Goal: Task Accomplishment & Management: Manage account settings

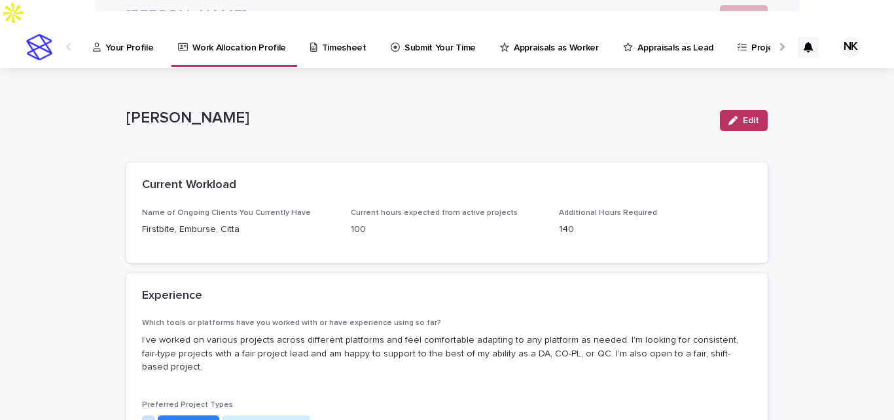
drag, startPoint x: 0, startPoint y: 0, endPoint x: 349, endPoint y: 192, distance: 398.1
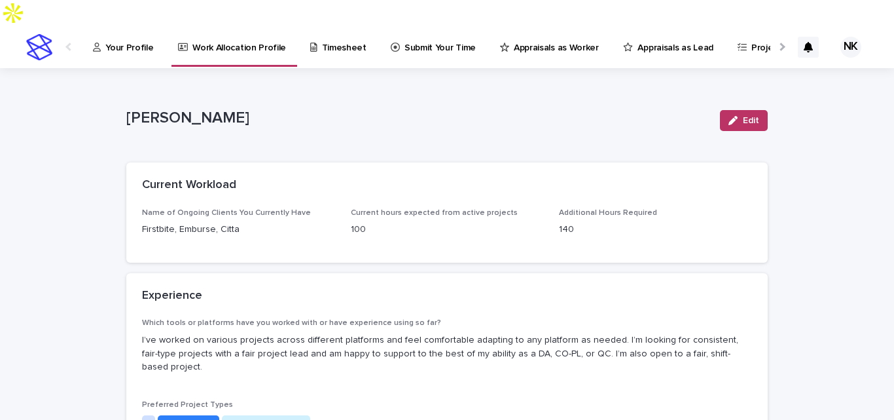
drag, startPoint x: 349, startPoint y: 192, endPoint x: 507, endPoint y: 30, distance: 225.9
click at [507, 30] on link "Appraisals as Worker" at bounding box center [552, 46] width 106 height 41
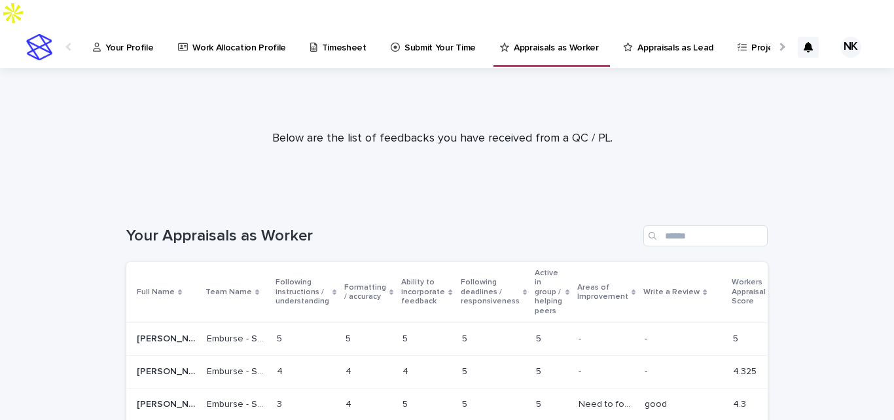
click at [691, 26] on p "Appraisals as Lead" at bounding box center [674, 39] width 75 height 27
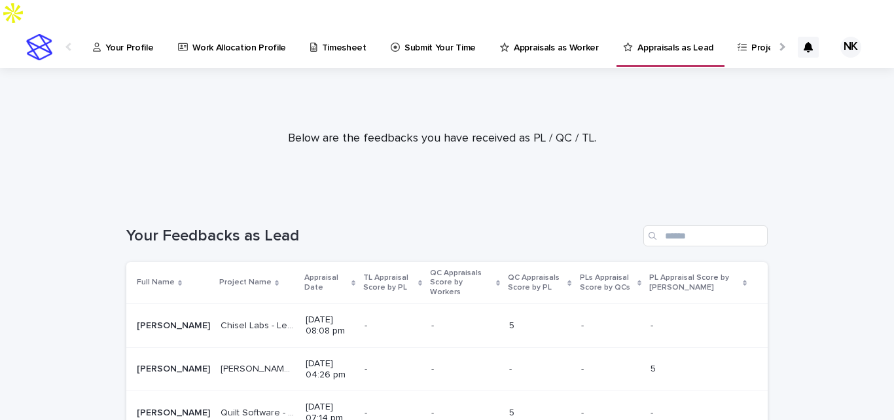
click at [317, 262] on th "Appraisal Date" at bounding box center [329, 283] width 59 height 42
click at [312, 270] on p "Appraisal Date" at bounding box center [326, 282] width 44 height 24
click at [304, 270] on p "Appraisal Date" at bounding box center [326, 282] width 44 height 24
